Goal: Information Seeking & Learning: Learn about a topic

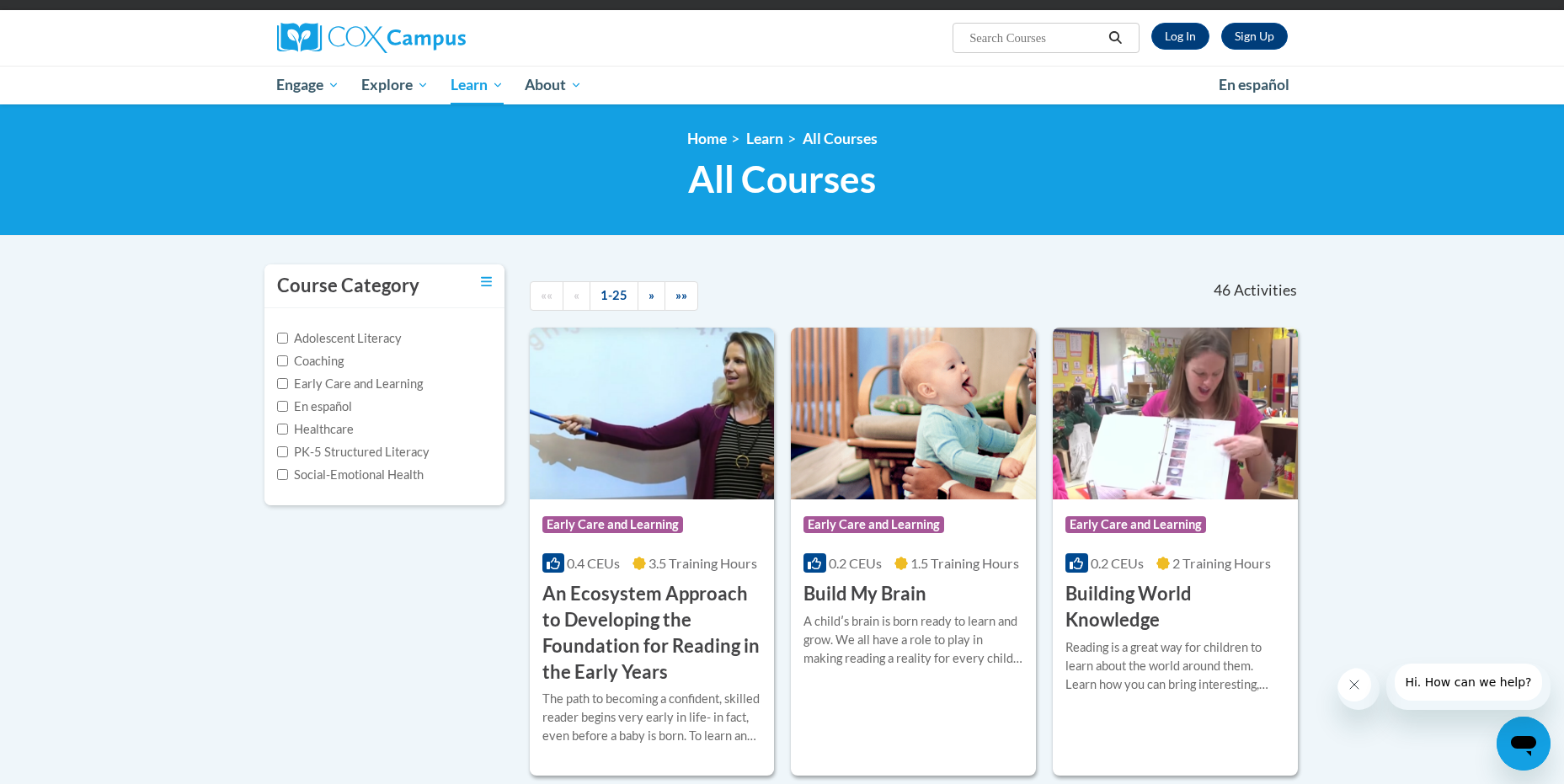
scroll to position [169, 0]
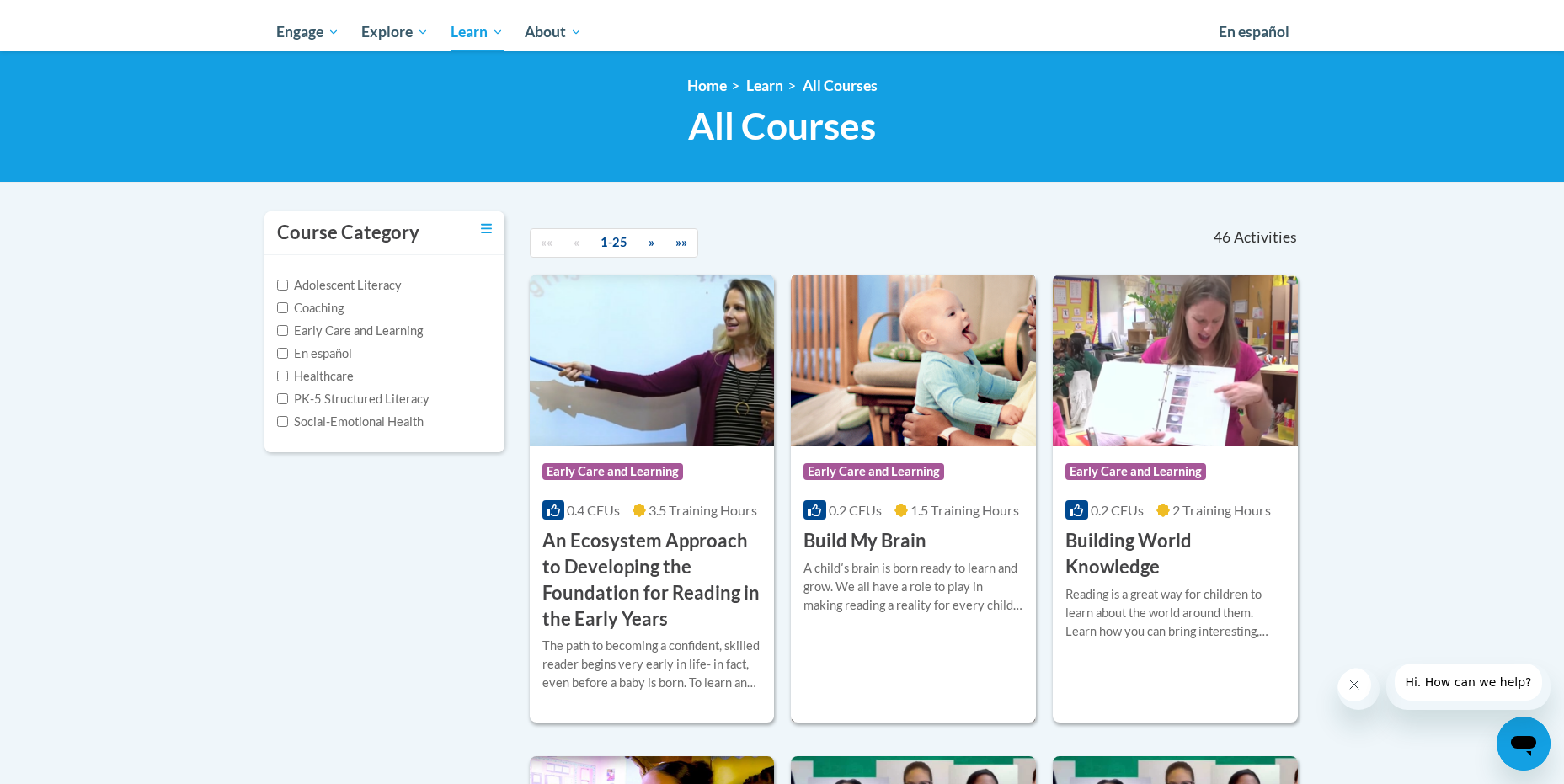
click at [864, 534] on h3 "Build My Brain" at bounding box center [864, 541] width 123 height 26
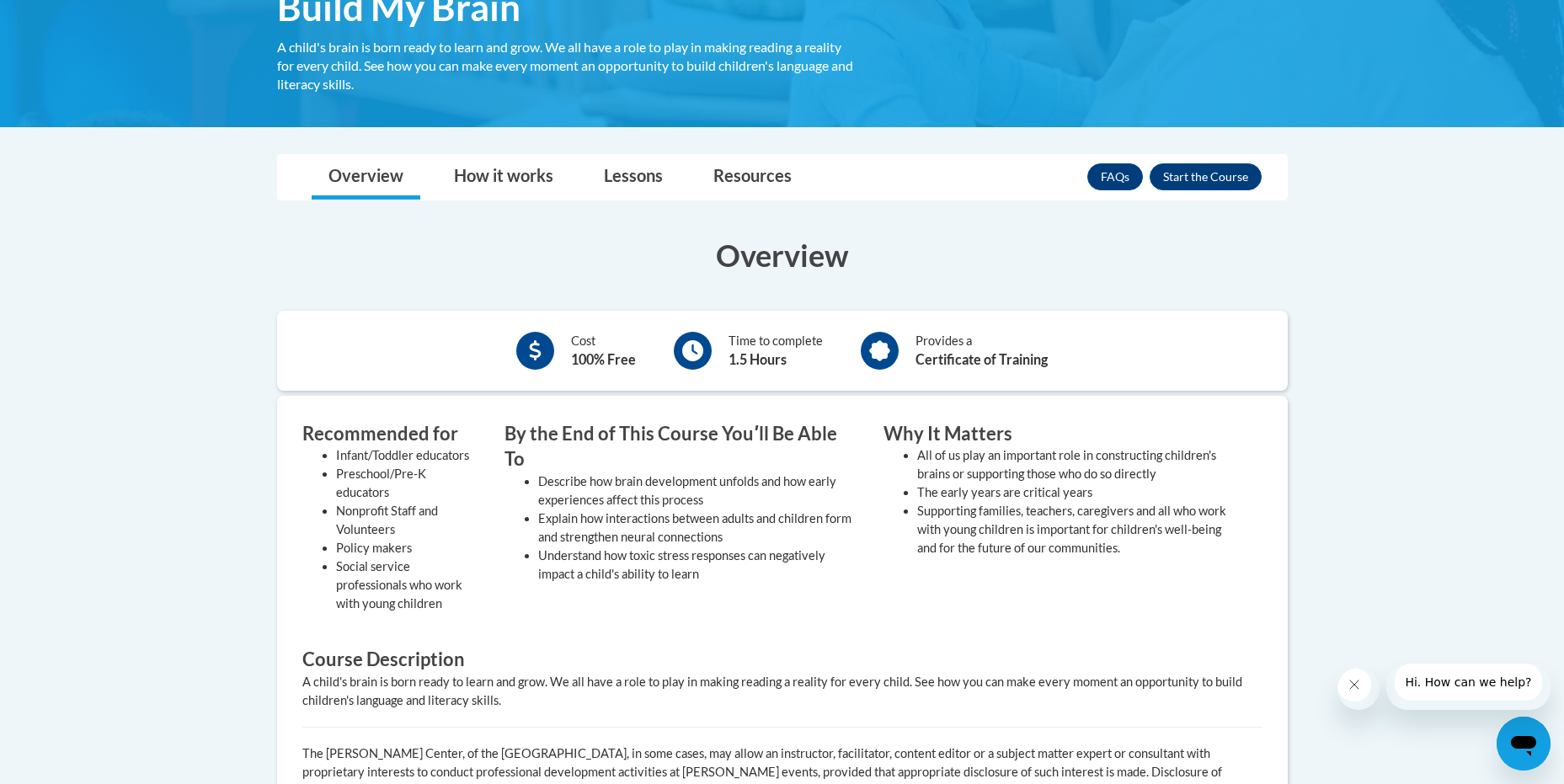
scroll to position [84, 0]
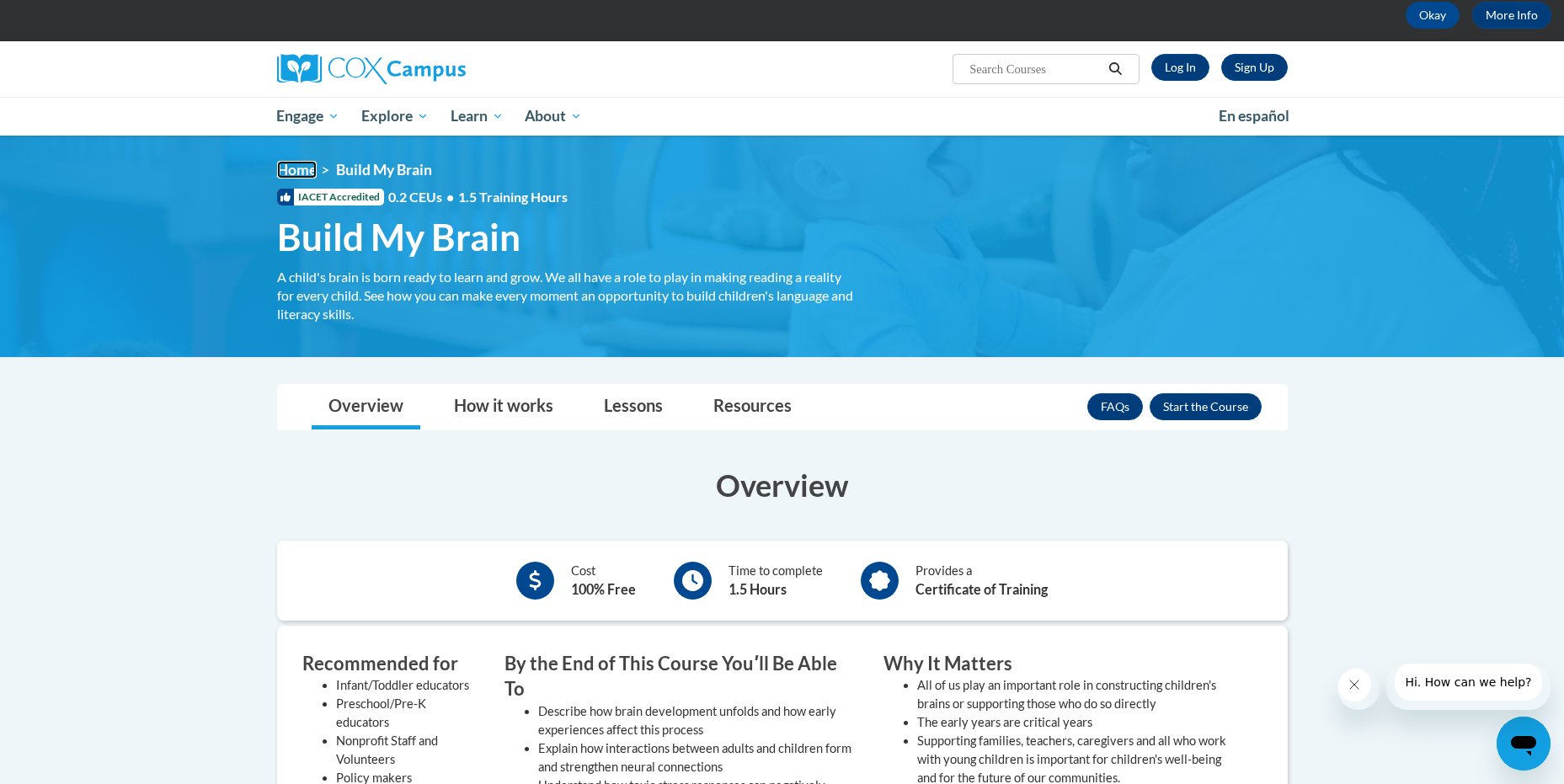
click at [297, 167] on link "Home" at bounding box center [297, 170] width 39 height 18
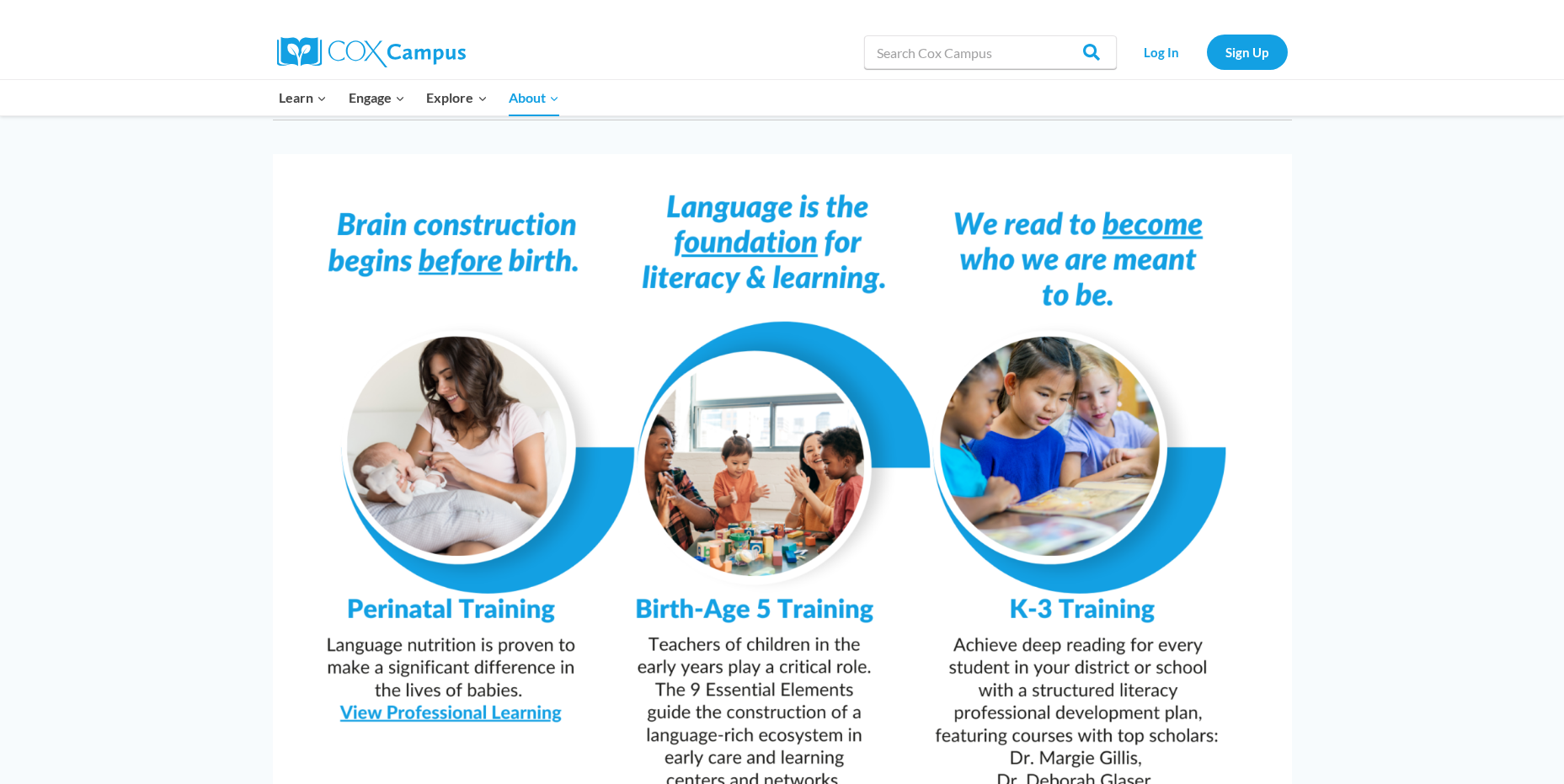
scroll to position [1263, 0]
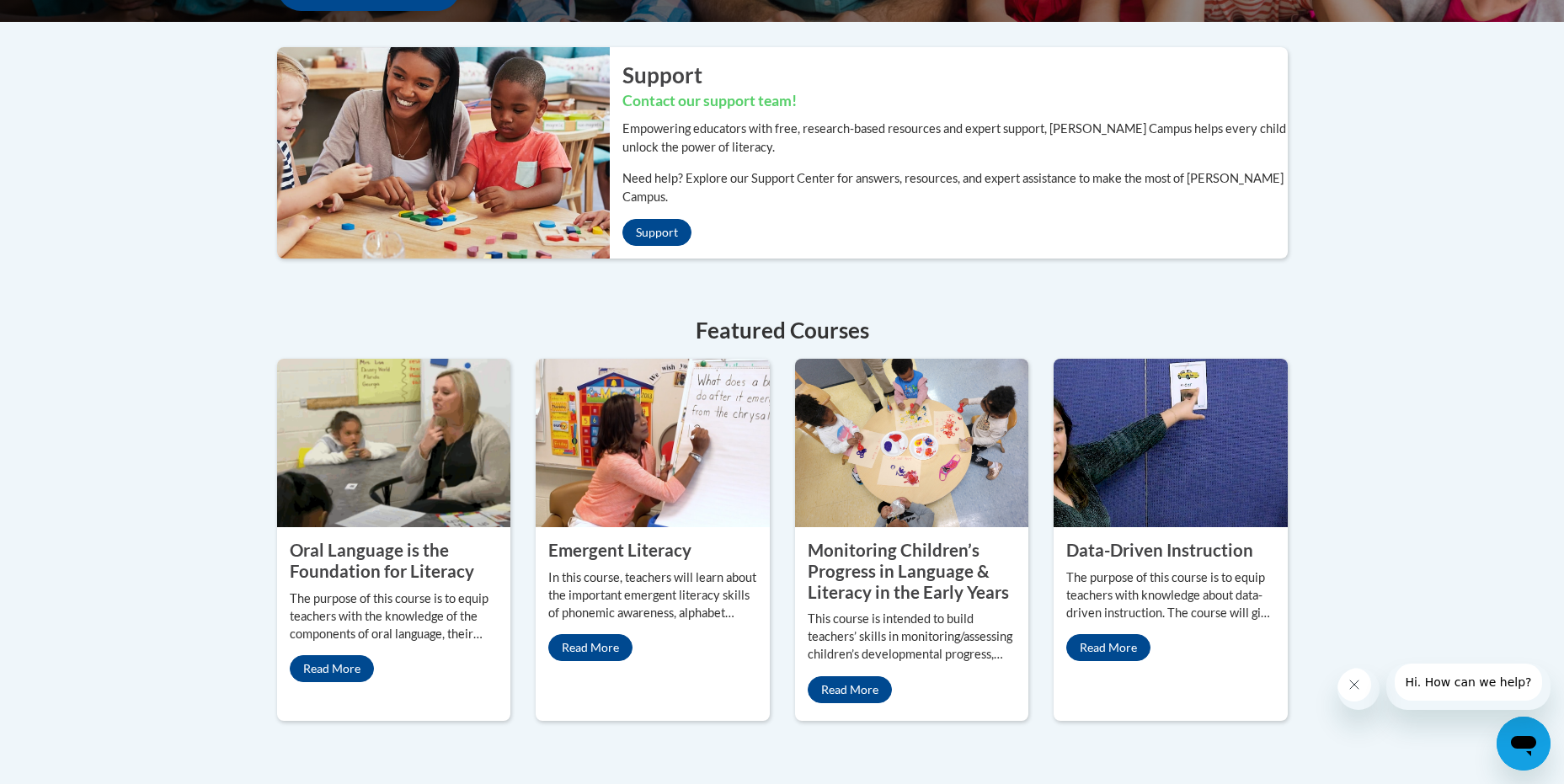
scroll to position [844, 0]
